Goal: Task Accomplishment & Management: Manage account settings

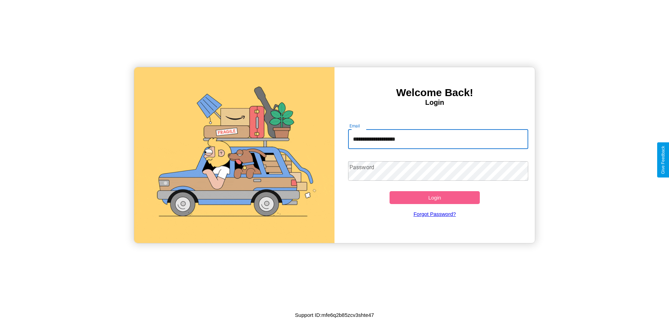
type input "**********"
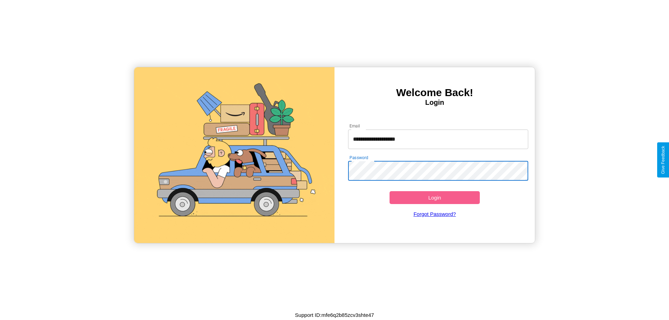
click at [435, 198] on button "Login" at bounding box center [435, 197] width 90 height 13
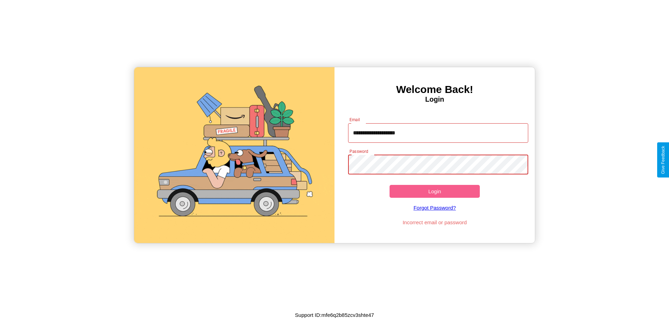
click at [435, 191] on button "Login" at bounding box center [435, 191] width 90 height 13
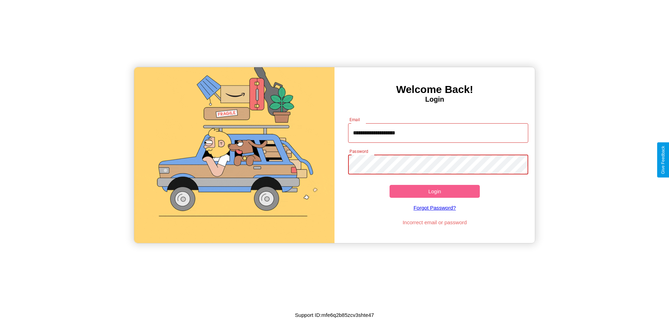
click at [435, 191] on button "Login" at bounding box center [435, 191] width 90 height 13
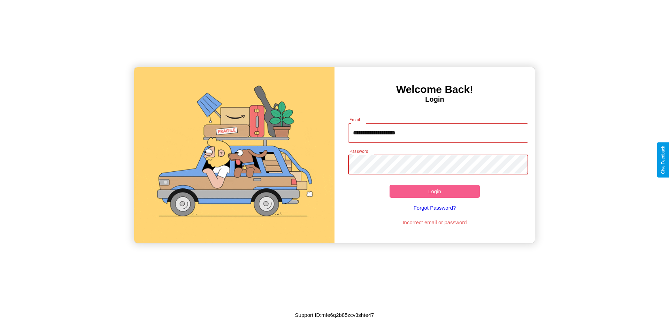
click at [435, 191] on button "Login" at bounding box center [435, 191] width 90 height 13
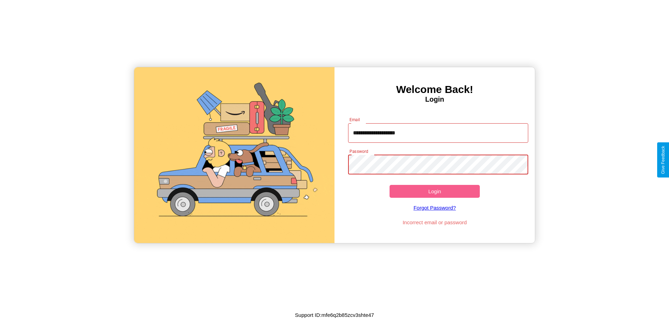
click at [435, 191] on button "Login" at bounding box center [435, 191] width 90 height 13
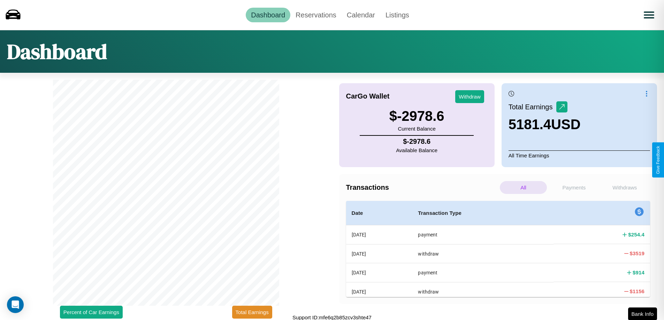
scroll to position [2, 0]
